Goal: Check status: Check status

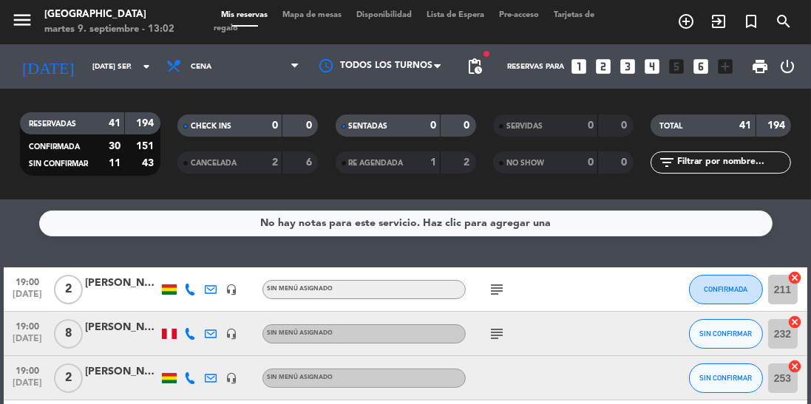
scroll to position [69, 0]
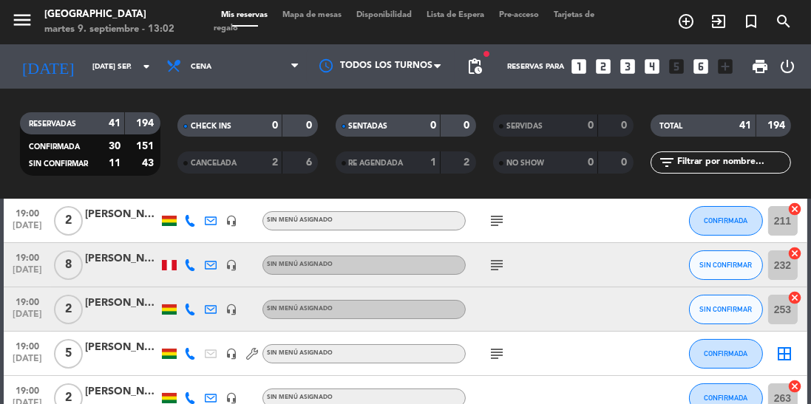
click at [193, 264] on icon at bounding box center [190, 265] width 12 height 12
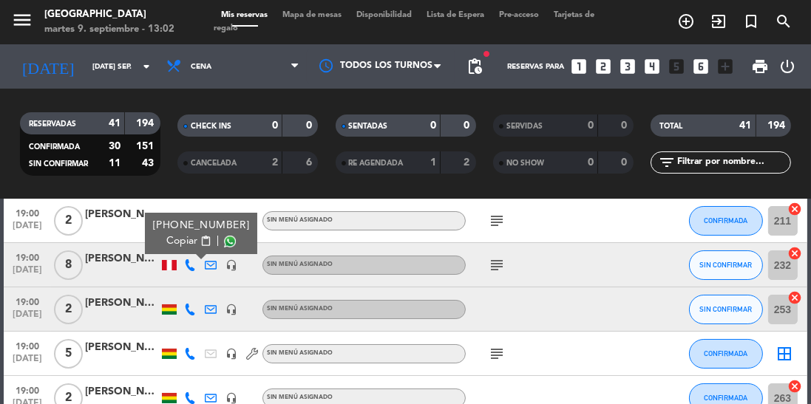
click at [224, 242] on span at bounding box center [230, 242] width 12 height 12
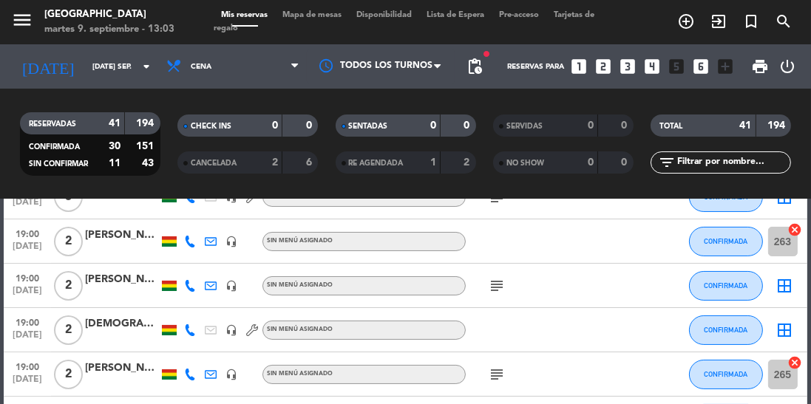
scroll to position [228, 0]
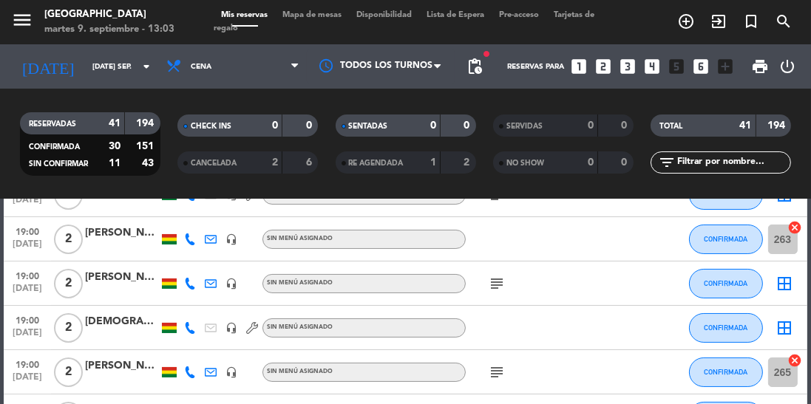
click at [12, 335] on span "[DATE]" at bounding box center [27, 336] width 37 height 17
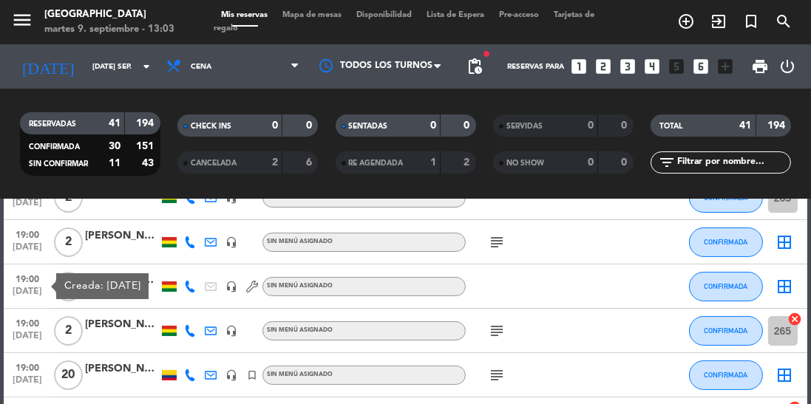
click at [589, 282] on div at bounding box center [528, 287] width 124 height 44
click at [115, 284] on div "[DEMOGRAPHIC_DATA] [PERSON_NAME]" at bounding box center [122, 280] width 74 height 17
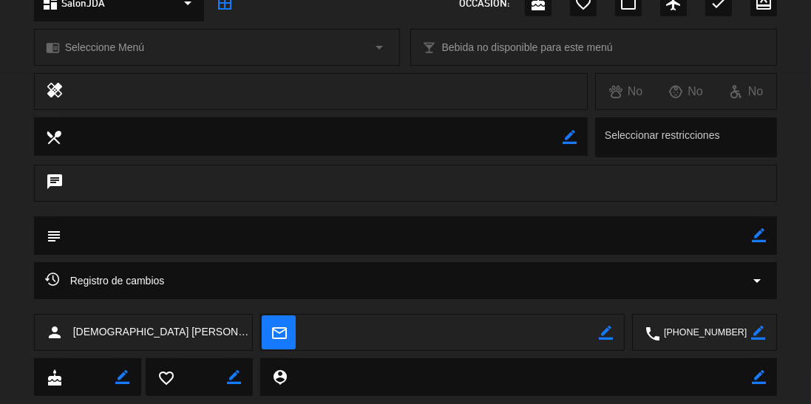
scroll to position [228, 0]
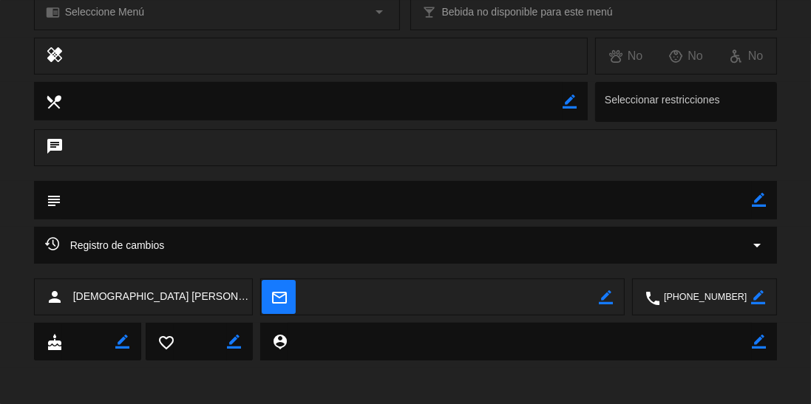
click at [332, 253] on div "Registro de cambios arrow_drop_down" at bounding box center [405, 246] width 721 height 18
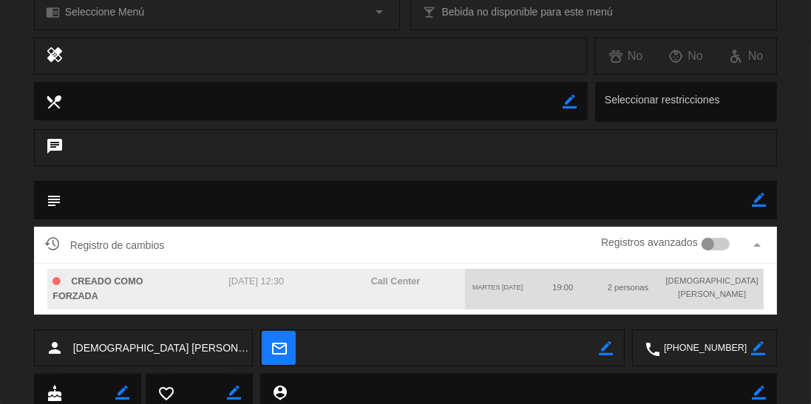
scroll to position [0, 0]
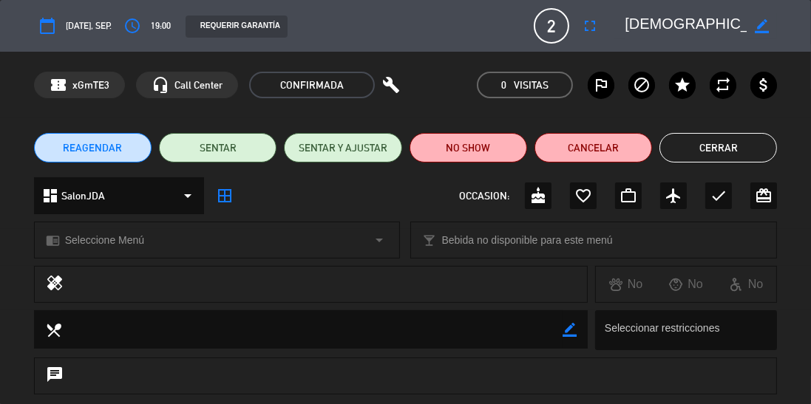
click at [730, 148] on button "Cerrar" at bounding box center [718, 148] width 118 height 30
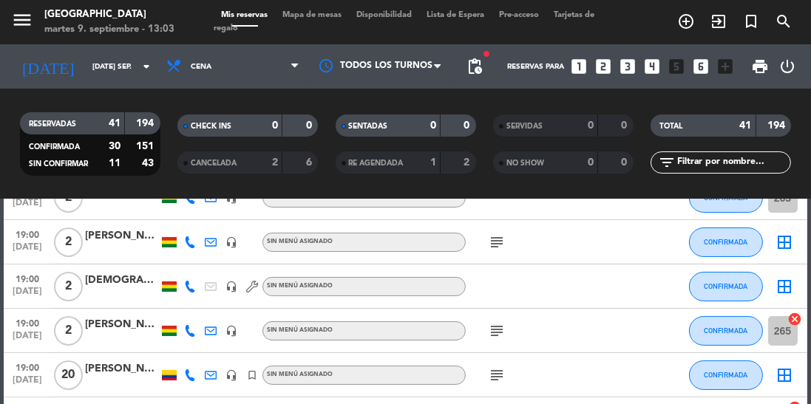
click at [126, 284] on div "[DEMOGRAPHIC_DATA] [PERSON_NAME]" at bounding box center [122, 280] width 74 height 17
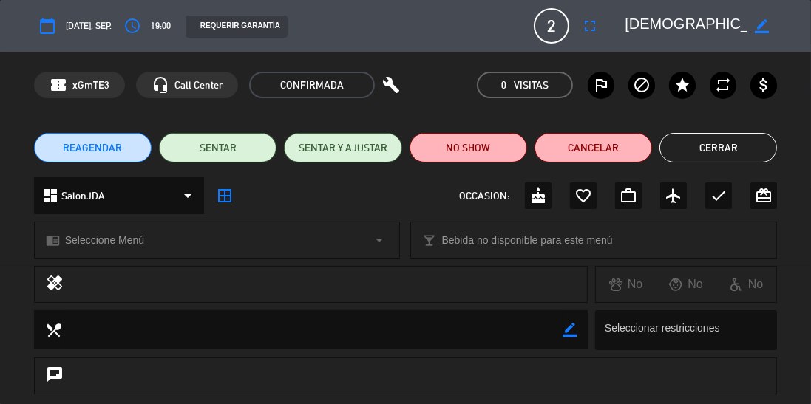
scroll to position [0, 69]
click at [734, 146] on button "Cerrar" at bounding box center [718, 148] width 118 height 30
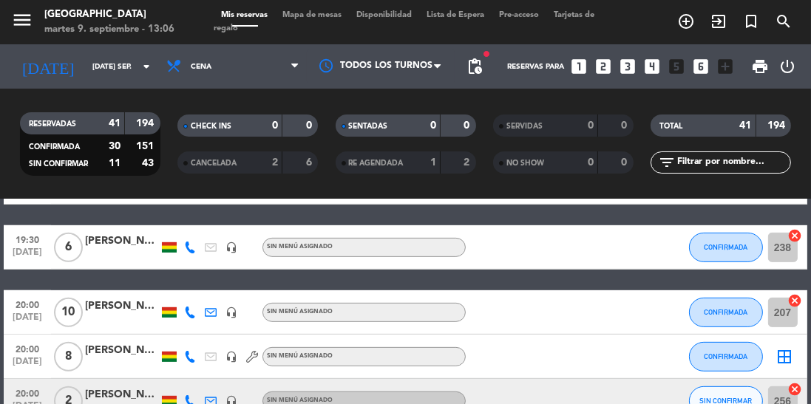
scroll to position [835, 0]
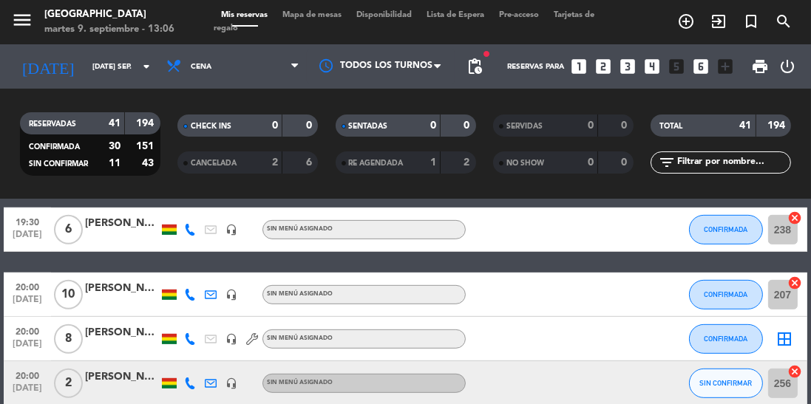
click at [481, 333] on div at bounding box center [528, 339] width 124 height 44
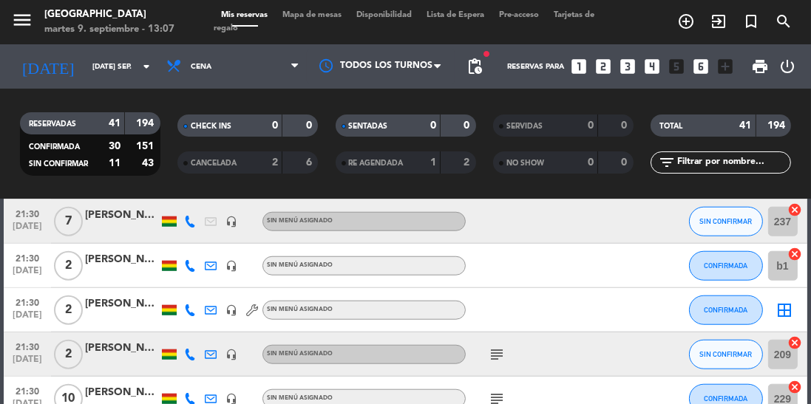
scroll to position [1484, 0]
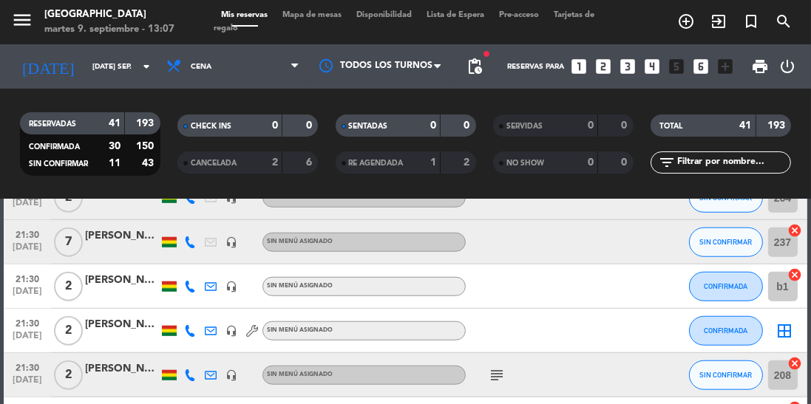
click at [190, 245] on icon at bounding box center [190, 243] width 12 height 12
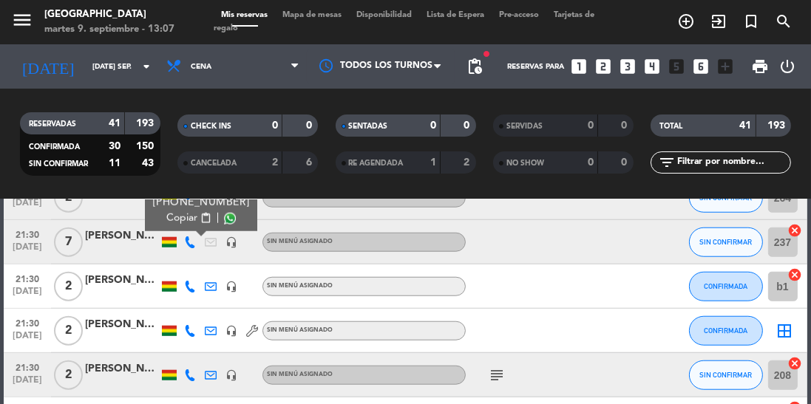
click at [224, 220] on span at bounding box center [230, 219] width 12 height 12
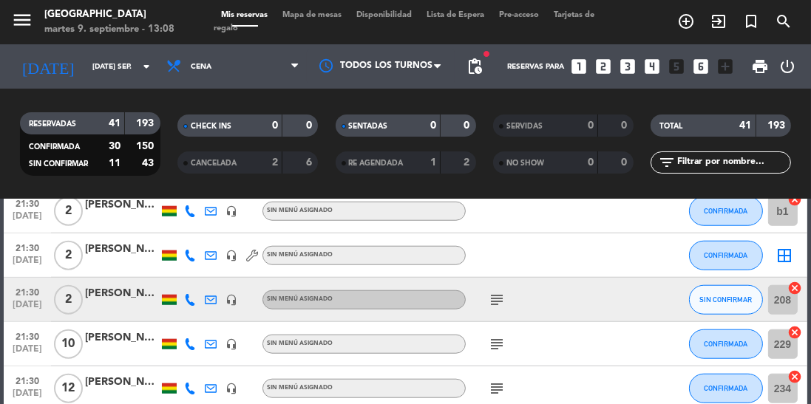
scroll to position [1624, 0]
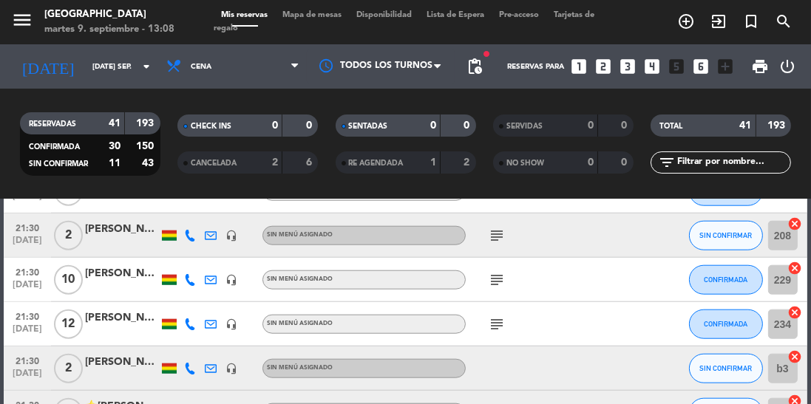
click at [192, 234] on icon at bounding box center [190, 236] width 12 height 12
click at [213, 230] on icon at bounding box center [211, 236] width 12 height 12
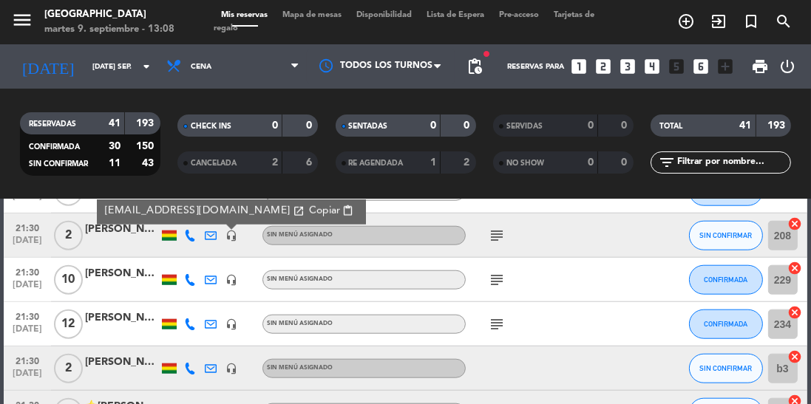
click at [591, 296] on div at bounding box center [610, 280] width 40 height 44
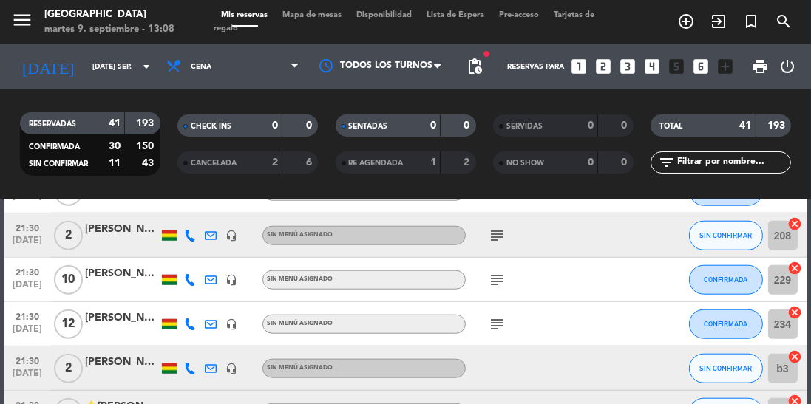
click at [189, 239] on icon at bounding box center [190, 236] width 12 height 12
click at [224, 211] on span at bounding box center [230, 212] width 12 height 12
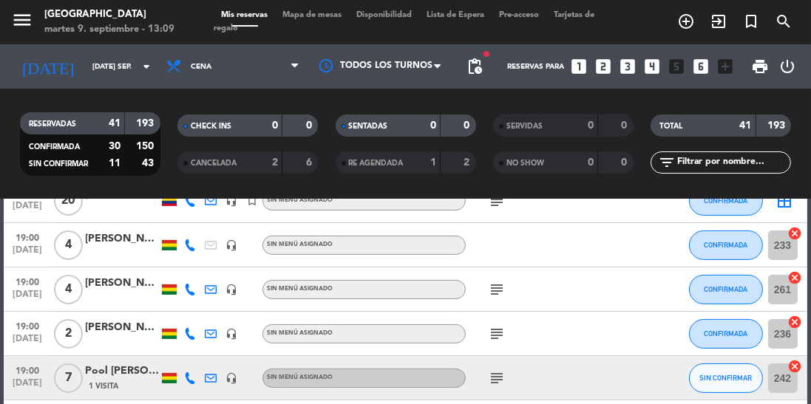
scroll to position [475, 0]
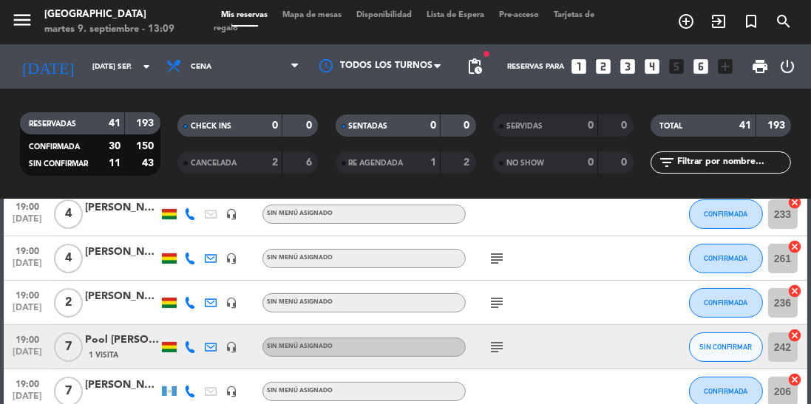
click at [190, 349] on icon at bounding box center [190, 347] width 12 height 12
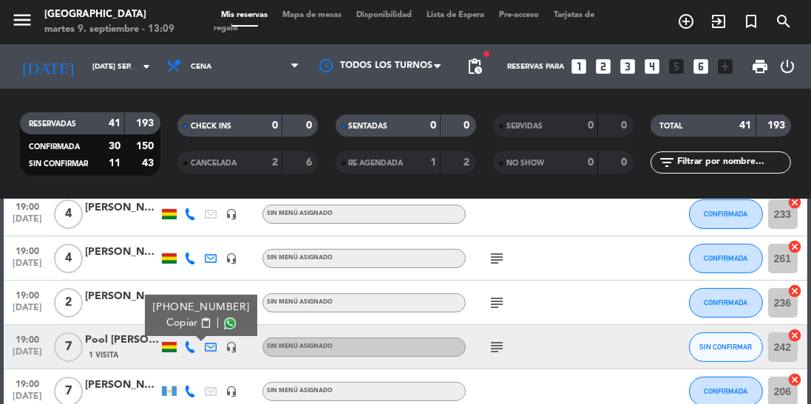
click at [224, 322] on span at bounding box center [230, 324] width 12 height 12
